Goal: Information Seeking & Learning: Learn about a topic

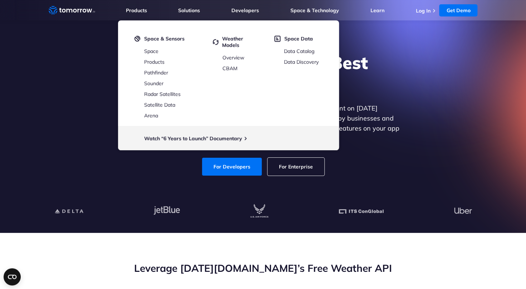
scroll to position [72, 0]
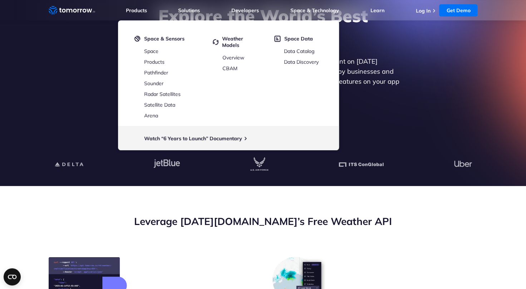
click at [374, 100] on div "Explore the World’s Best Weather API Get reliable and precise weather data thro…" at bounding box center [263, 67] width 276 height 124
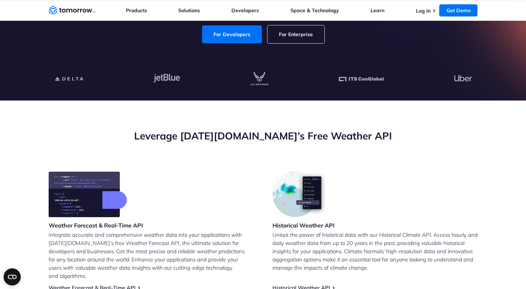
scroll to position [0, 0]
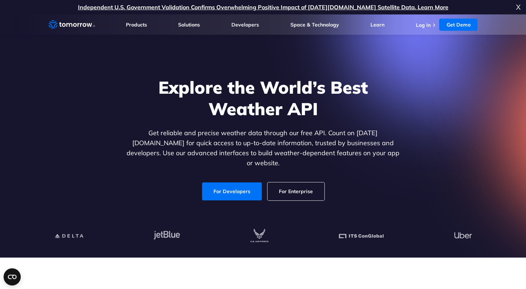
click at [299, 187] on link "For Enterprise" at bounding box center [295, 191] width 57 height 18
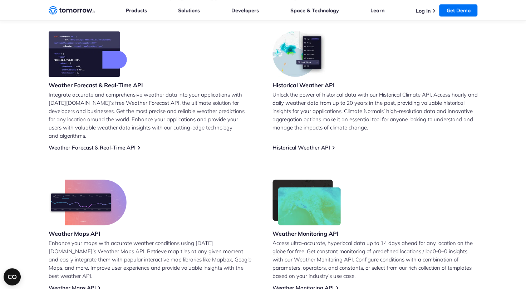
scroll to position [286, 0]
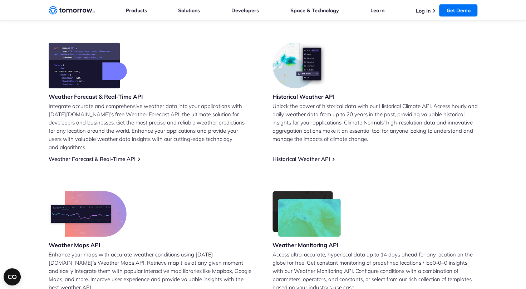
click at [289, 146] on div "Historical Weather API Unlock the power of historical data with our Historical …" at bounding box center [374, 103] width 205 height 120
click at [291, 156] on link "Historical Weather API" at bounding box center [301, 159] width 58 height 7
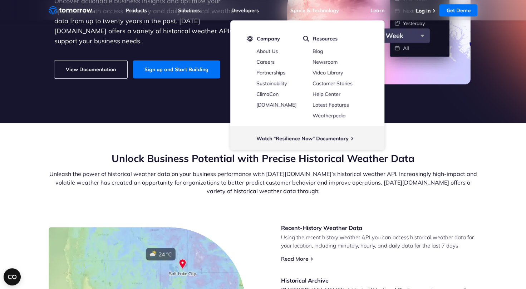
scroll to position [143, 0]
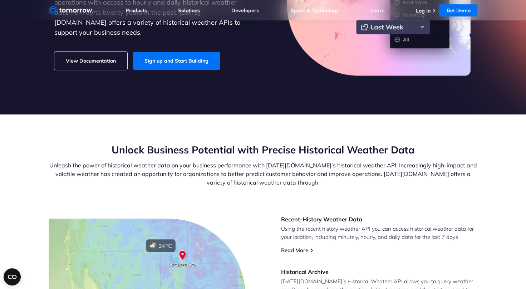
click at [112, 46] on div "Historical Weather Data Uncover actionable business insights and optimize your …" at bounding box center [152, 3] width 197 height 134
click at [112, 52] on link "View Documentation" at bounding box center [90, 61] width 73 height 18
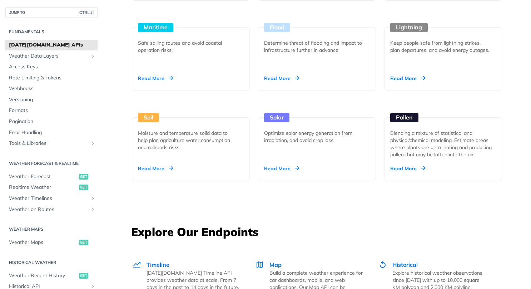
scroll to position [787, 0]
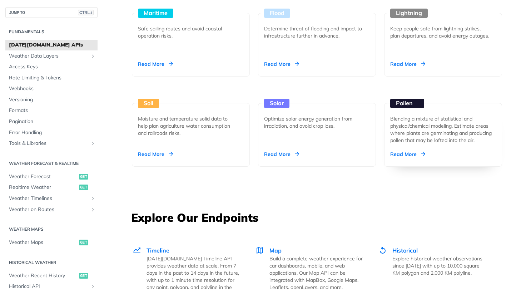
click at [400, 151] on div "Read More" at bounding box center [407, 154] width 35 height 7
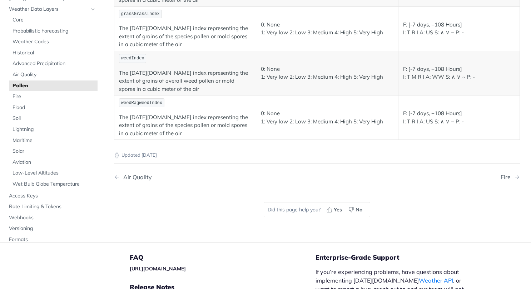
scroll to position [215, 0]
